Goal: Navigation & Orientation: Find specific page/section

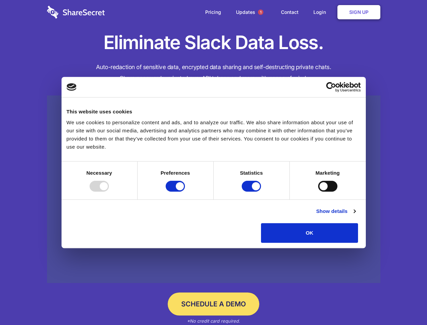
click at [109, 192] on div at bounding box center [99, 186] width 19 height 11
click at [185, 192] on input "Preferences" at bounding box center [175, 186] width 19 height 11
checkbox input "false"
click at [252, 192] on input "Statistics" at bounding box center [251, 186] width 19 height 11
checkbox input "false"
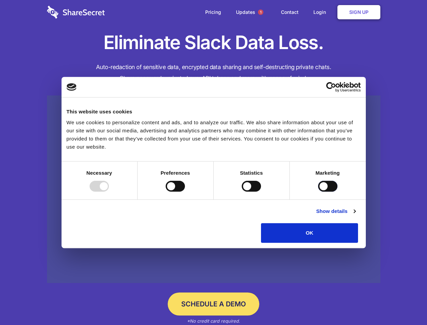
click at [318, 192] on input "Marketing" at bounding box center [327, 186] width 19 height 11
checkbox input "true"
click at [356, 215] on link "Show details" at bounding box center [335, 211] width 39 height 8
click at [0, 0] on li "Necessary 7 Necessary cookies help make a website usable by enabling basic func…" at bounding box center [0, 0] width 0 height 0
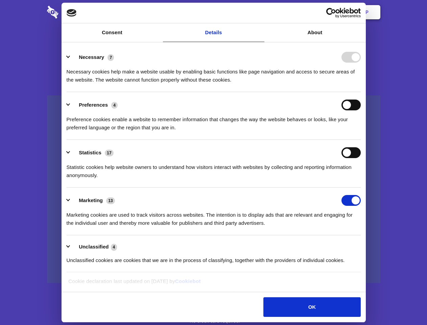
click at [261, 12] on span "1" at bounding box center [260, 11] width 5 height 5
